Goal: Task Accomplishment & Management: Manage account settings

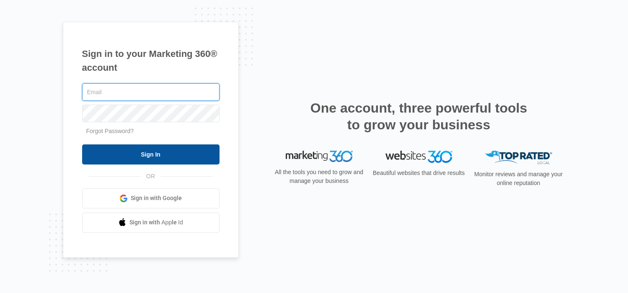
type input "[PERSON_NAME][EMAIL_ADDRESS][PERSON_NAME][DOMAIN_NAME]"
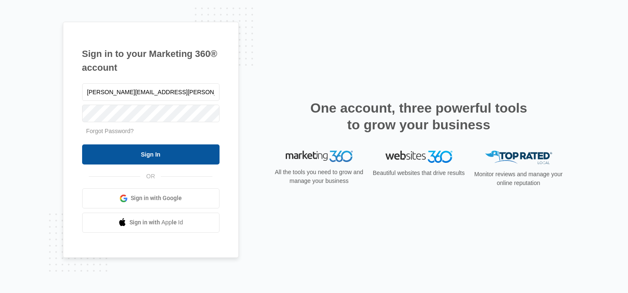
click at [159, 152] on input "Sign In" at bounding box center [150, 155] width 137 height 20
